Goal: Transaction & Acquisition: Purchase product/service

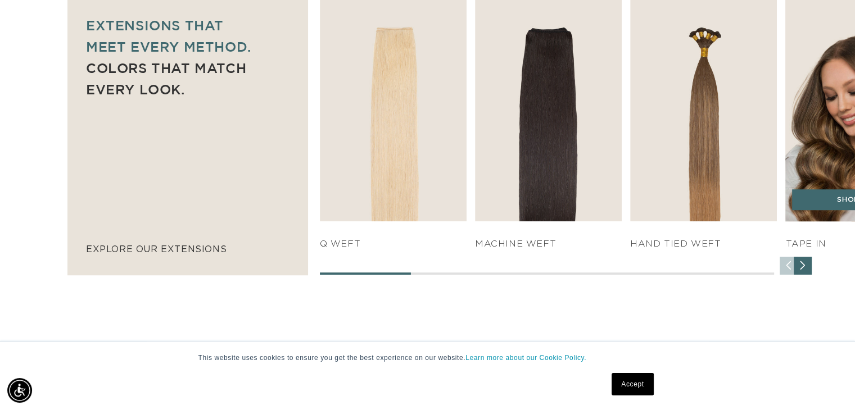
scroll to position [0, 775]
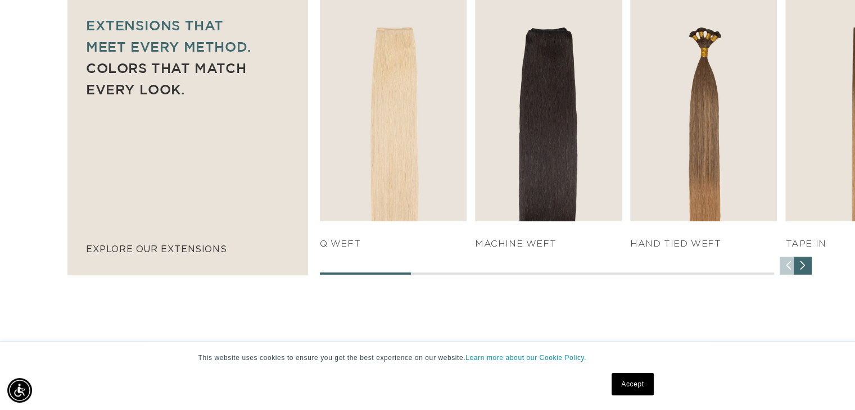
click at [806, 264] on div "Next slide" at bounding box center [803, 266] width 18 height 18
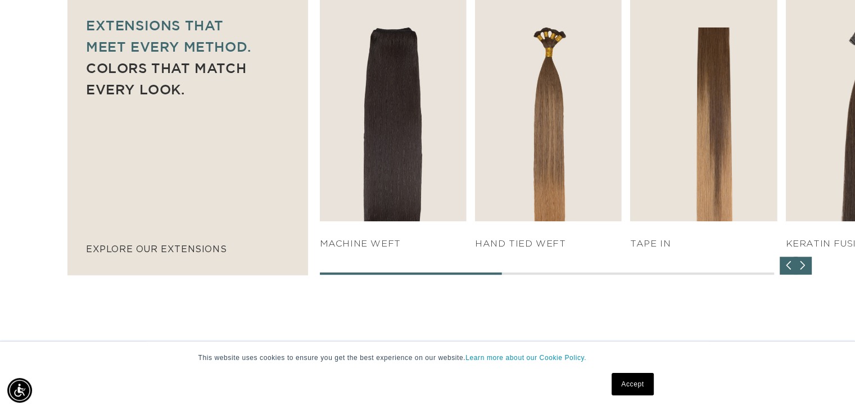
click at [806, 264] on div "Next slide" at bounding box center [803, 266] width 18 height 18
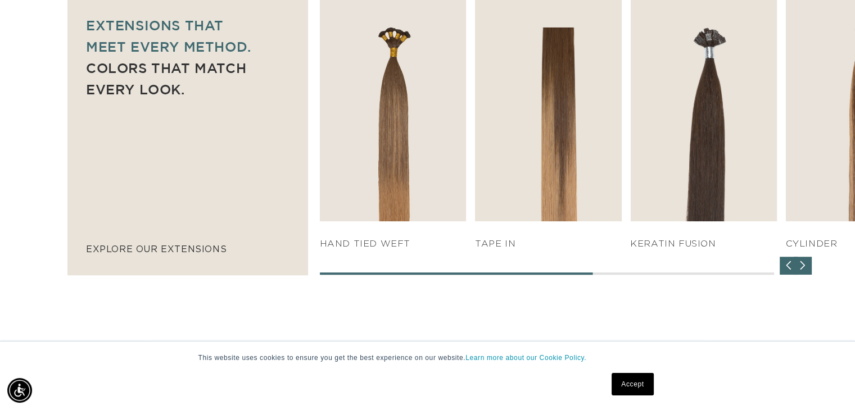
click at [806, 264] on div "Next slide" at bounding box center [803, 266] width 18 height 18
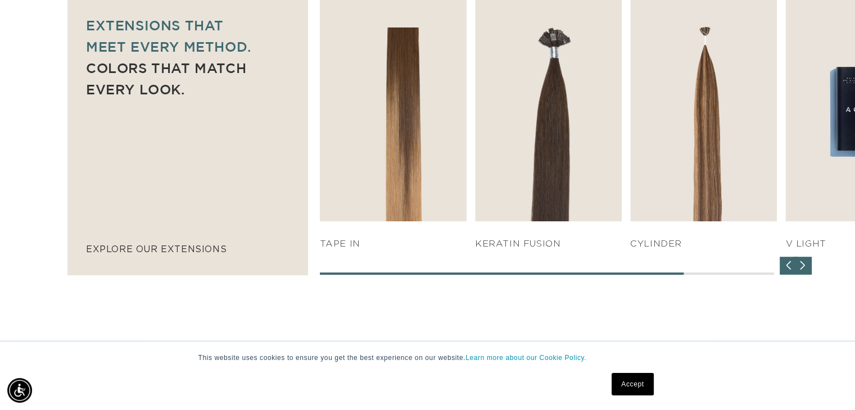
scroll to position [0, 1550]
click at [806, 264] on div "Next slide" at bounding box center [803, 266] width 18 height 18
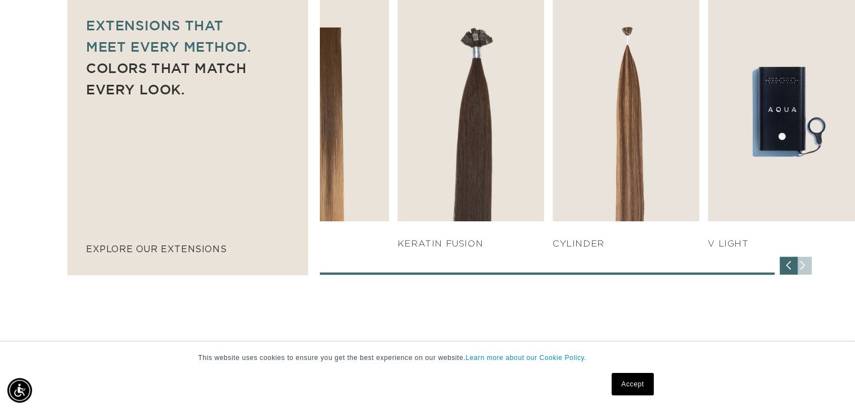
scroll to position [0, 0]
click at [806, 264] on div "SHOP NOW q weft SHOP NOW Machine Weft SHOP NOW" at bounding box center [587, 136] width 535 height 277
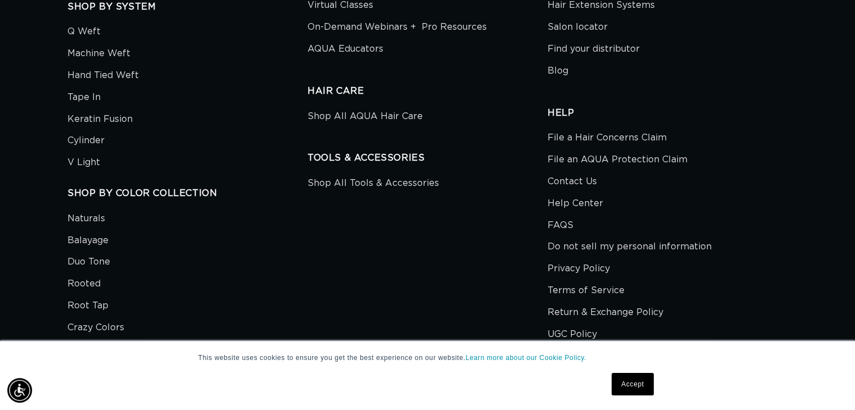
scroll to position [0, 775]
